Goal: Complete application form: Complete application form

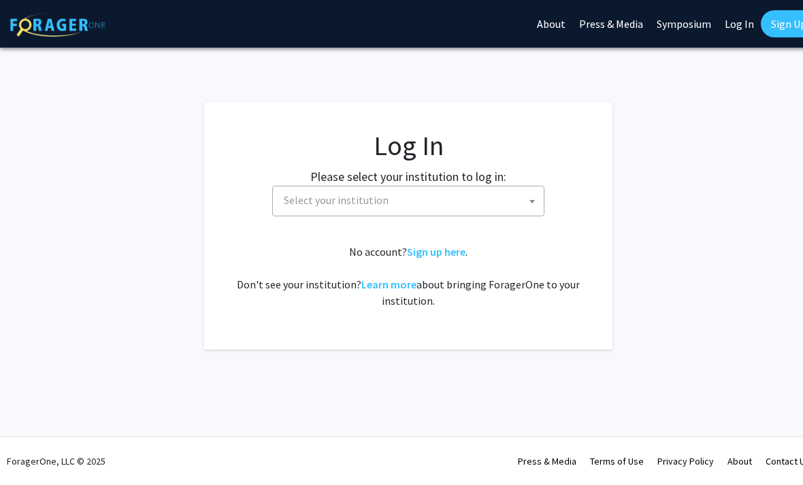
select select
click at [434, 252] on link "Sign up here" at bounding box center [436, 252] width 59 height 14
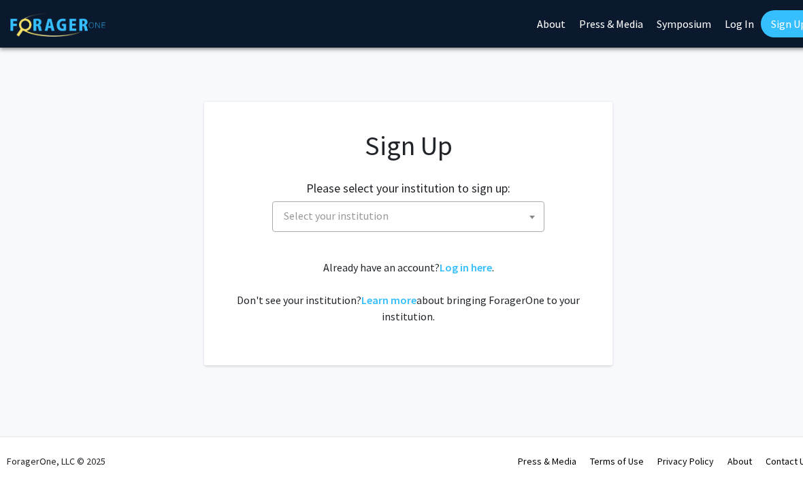
click at [344, 208] on span "Select your institution" at bounding box center [410, 216] width 265 height 28
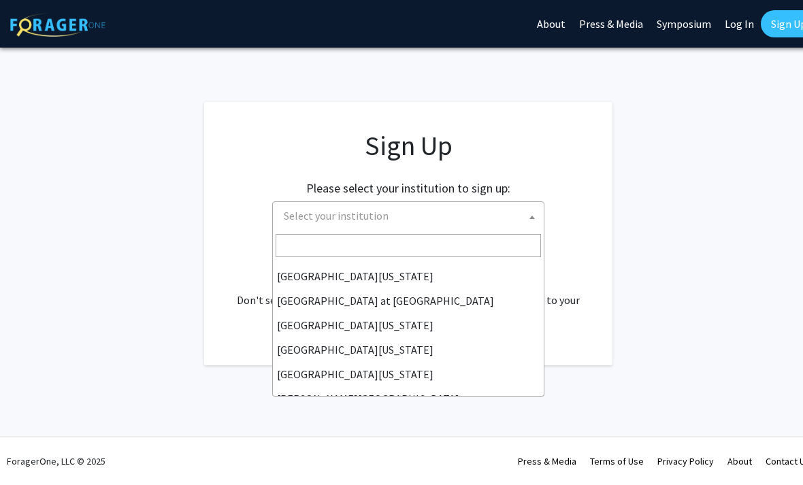
scroll to position [476, 0]
select select "13"
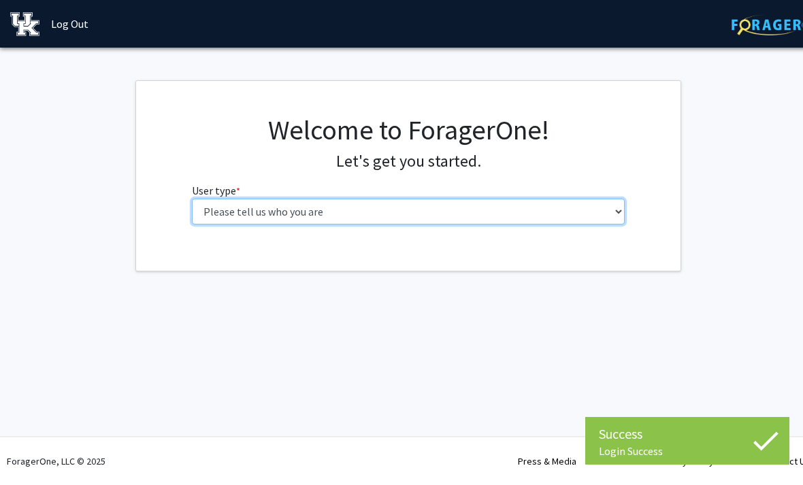
click at [566, 214] on select "Please tell us who you are Undergraduate Student Master's Student Doctoral Cand…" at bounding box center [409, 212] width 434 height 26
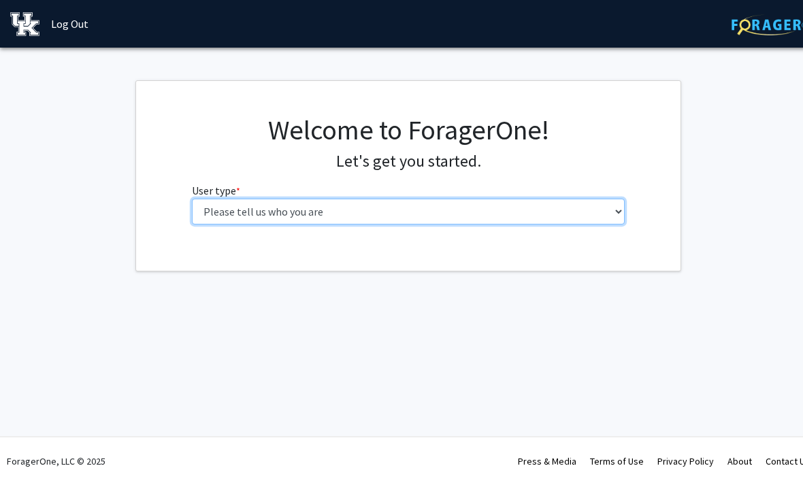
select select "1: undergrad"
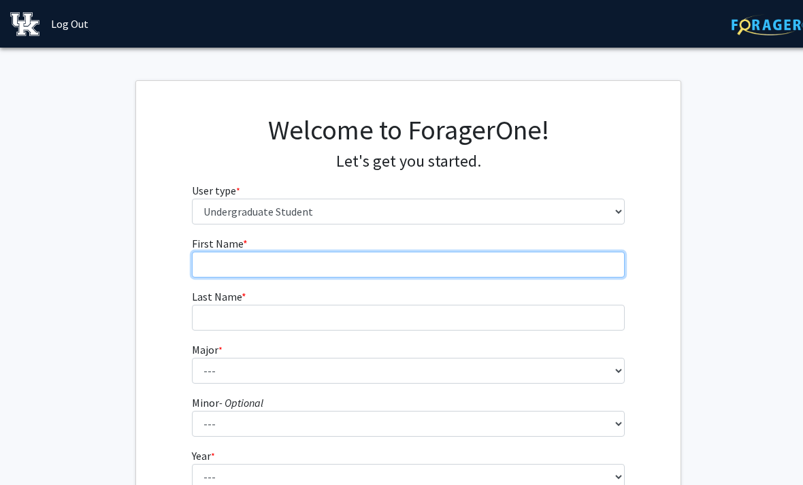
click at [555, 267] on input "First Name * required" at bounding box center [409, 265] width 434 height 26
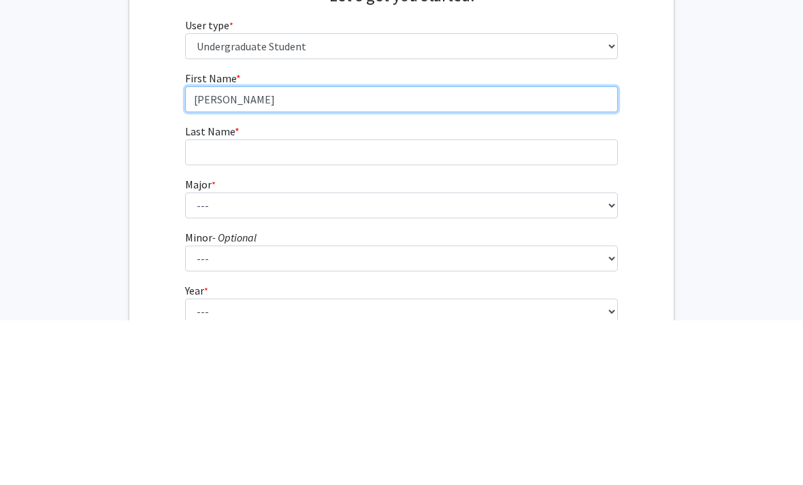
type input "[PERSON_NAME]"
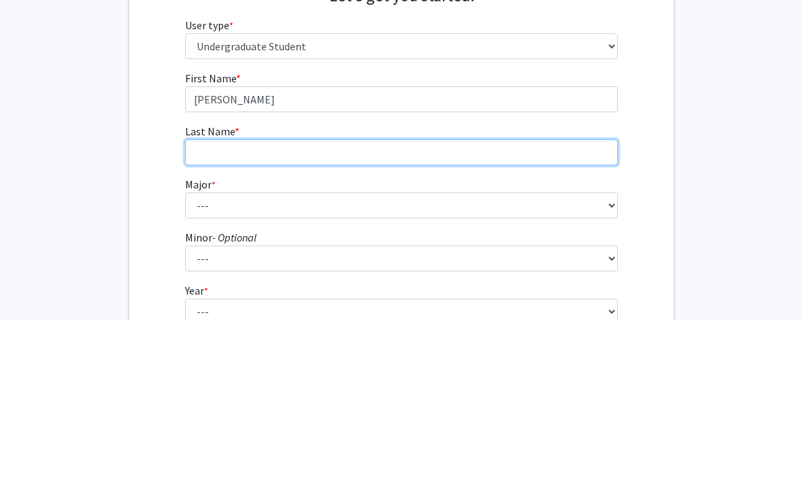
click at [206, 305] on input "Last Name * required" at bounding box center [402, 318] width 434 height 26
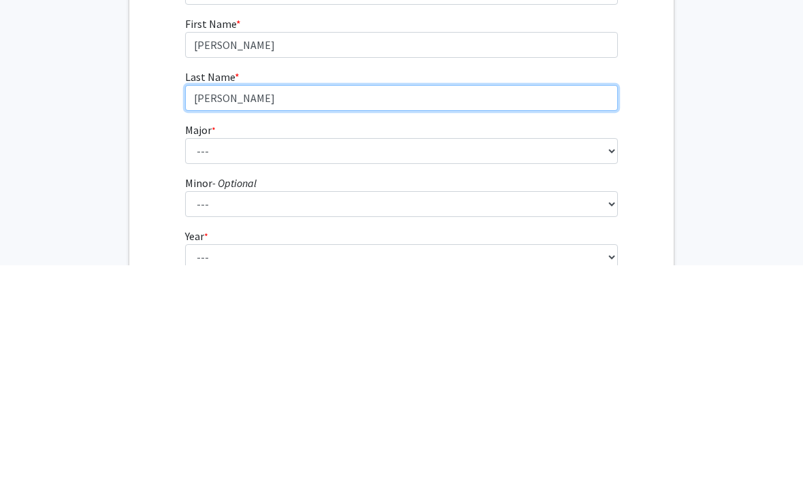
type input "[PERSON_NAME]"
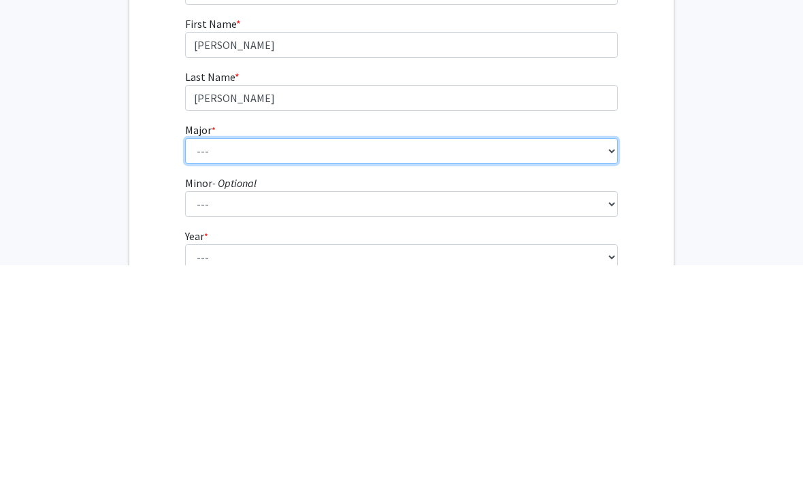
click at [218, 358] on select "--- Accounting Aerospace Engineering African American & Africana Studies Agricu…" at bounding box center [402, 371] width 434 height 26
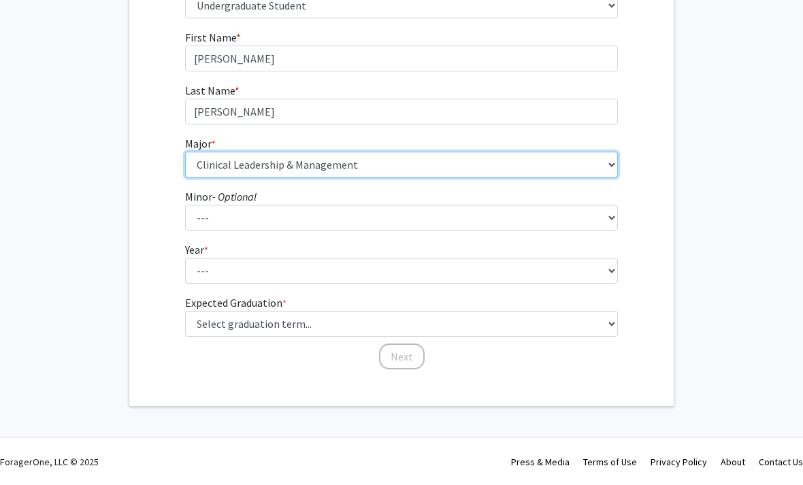
click at [409, 176] on select "--- Accounting Aerospace Engineering African American & Africana Studies Agricu…" at bounding box center [402, 165] width 434 height 26
select select "23: 860"
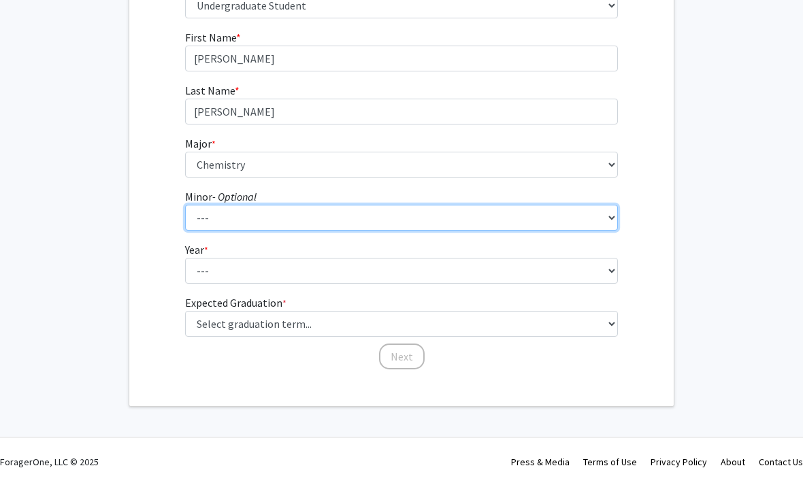
click at [198, 223] on select "--- African American & Africana Studies Agricultural Economics American Studies…" at bounding box center [402, 218] width 434 height 26
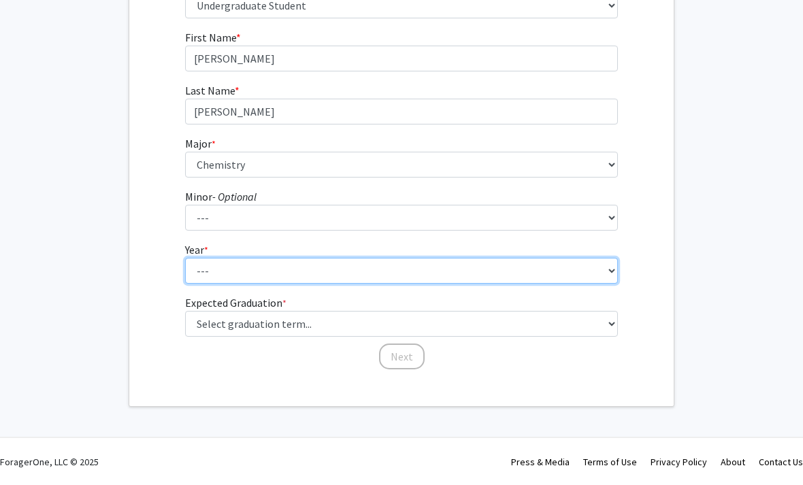
click at [466, 280] on select "--- First-year Sophomore Junior Senior Postbaccalaureate Certificate" at bounding box center [402, 271] width 434 height 26
select select "1: first-year"
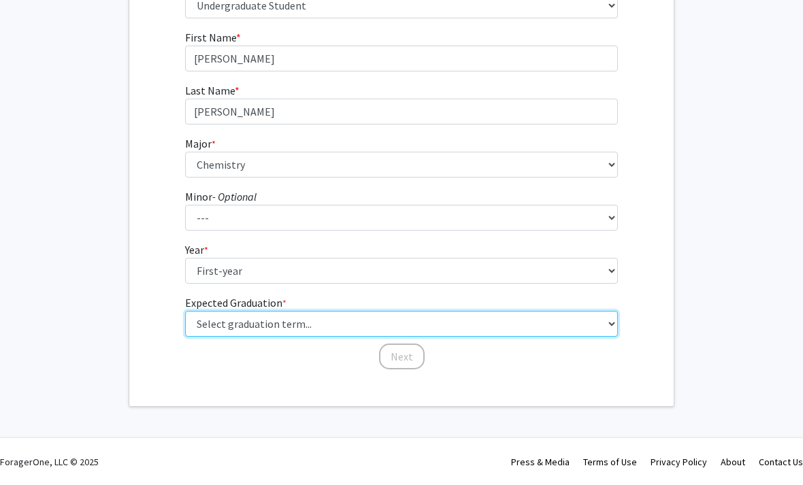
click at [372, 323] on select "Select graduation term... Spring 2025 Summer 2025 Fall 2025 Winter 2025 Spring …" at bounding box center [402, 324] width 434 height 26
click at [526, 325] on select "Select graduation term... Spring 2025 Summer 2025 Fall 2025 Winter 2025 Spring …" at bounding box center [402, 324] width 434 height 26
select select "17: spring_2029"
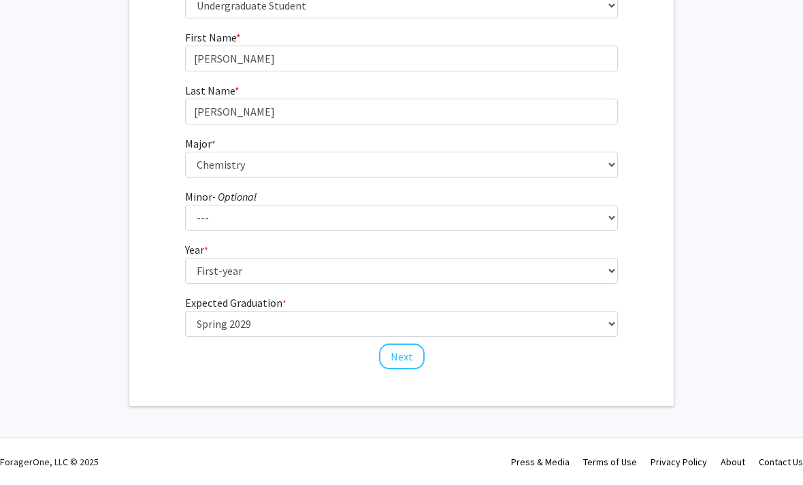
click at [399, 360] on button "Next" at bounding box center [402, 357] width 46 height 26
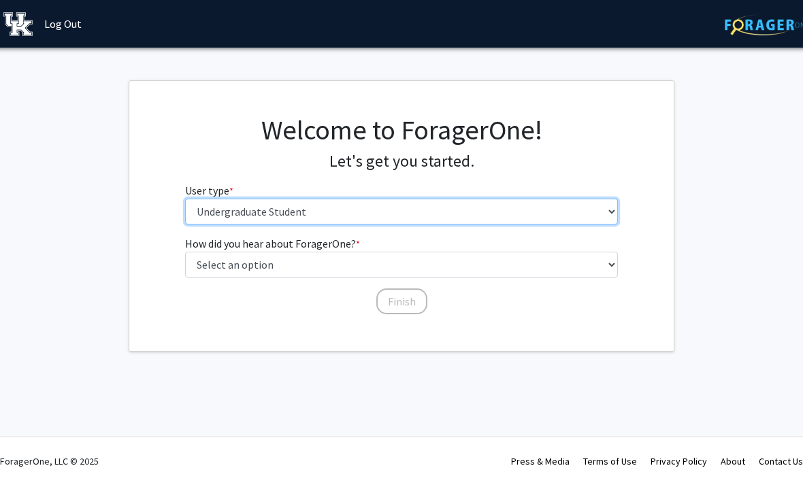
click at [476, 211] on select "Please tell us who you are Undergraduate Student Master's Student Doctoral Cand…" at bounding box center [402, 212] width 434 height 26
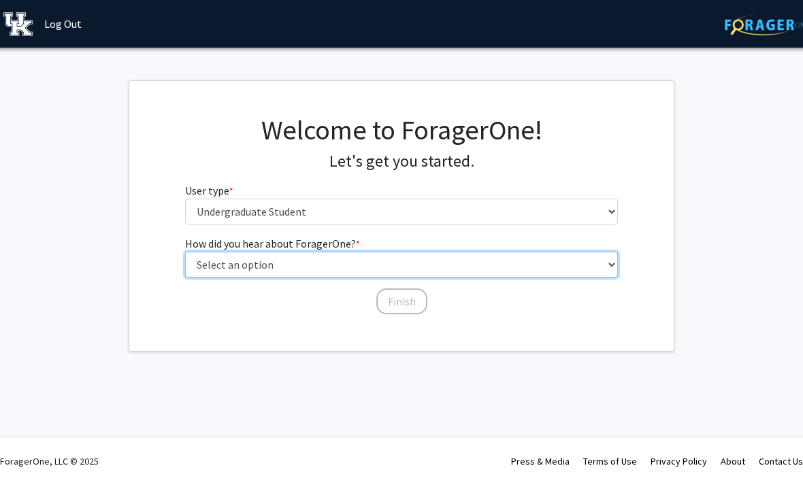
click at [606, 267] on select "Select an option Peer/student recommendation Faculty/staff recommendation Unive…" at bounding box center [402, 265] width 434 height 26
select select "3: university_website"
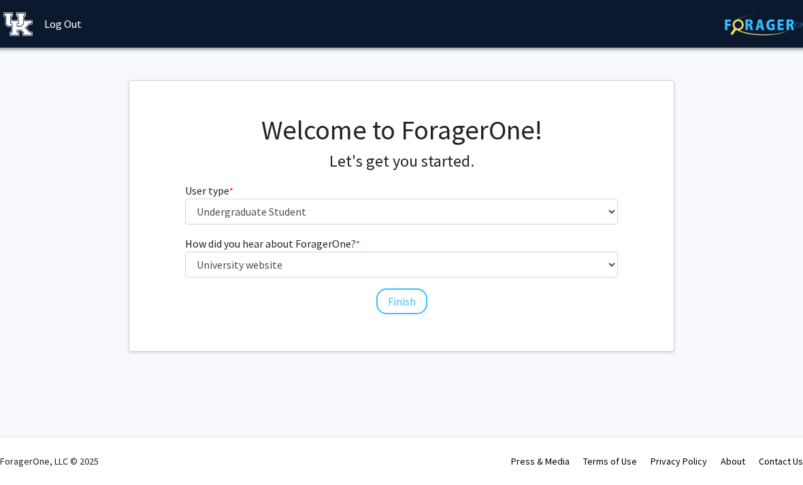
click at [404, 304] on button "Finish" at bounding box center [401, 302] width 51 height 26
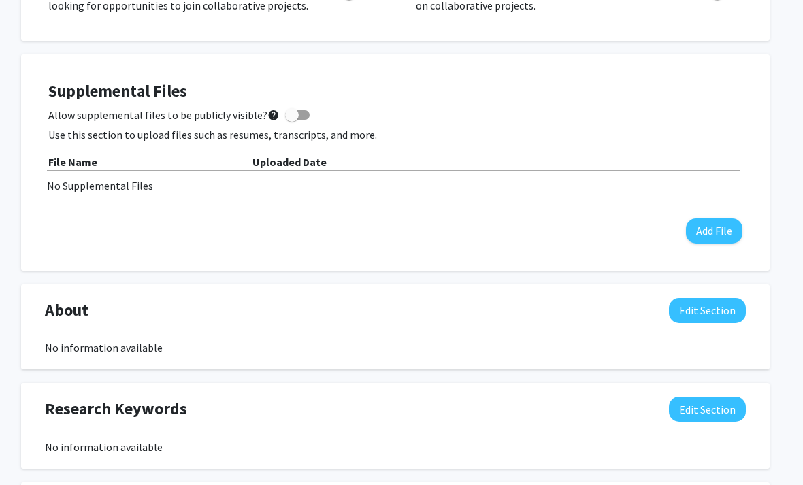
scroll to position [0, 13]
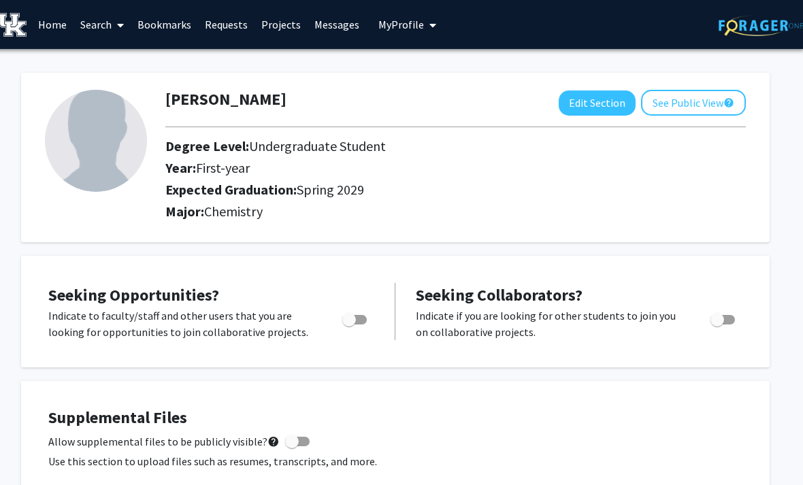
click at [353, 321] on span "Toggle" at bounding box center [349, 320] width 14 height 14
click at [349, 325] on input "Are you actively seeking opportunities?" at bounding box center [348, 325] width 1 height 1
checkbox input "true"
